Goal: Task Accomplishment & Management: Manage account settings

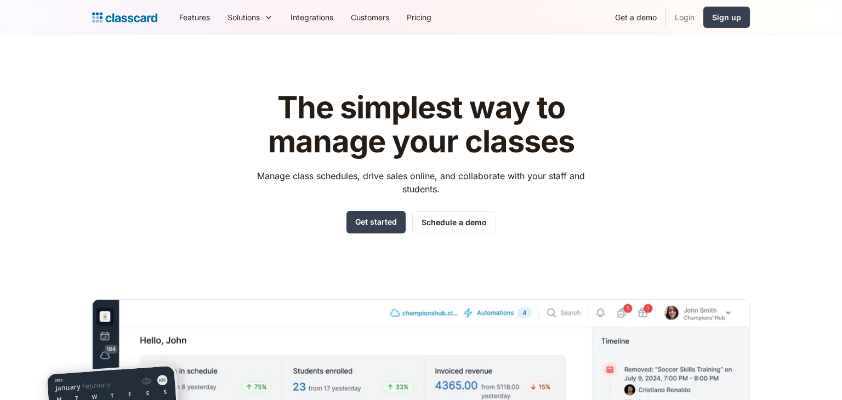
click at [685, 16] on link "Login" at bounding box center [684, 17] width 37 height 25
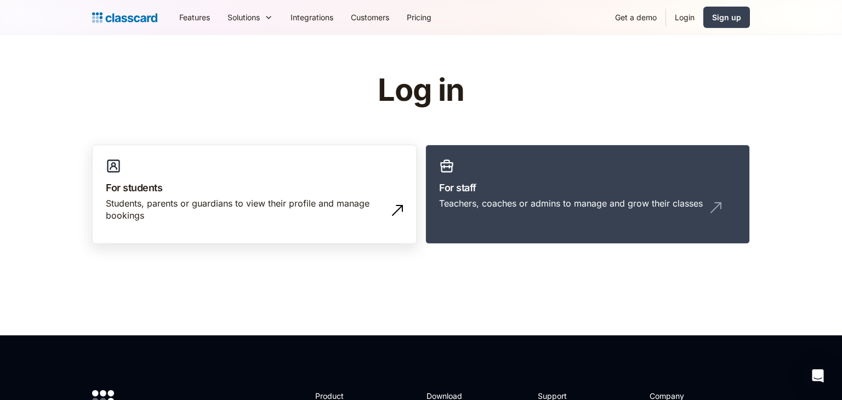
click at [378, 172] on link "For students Students, parents or guardians to view their profile and manage bo…" at bounding box center [254, 195] width 325 height 100
